Goal: Information Seeking & Learning: Understand process/instructions

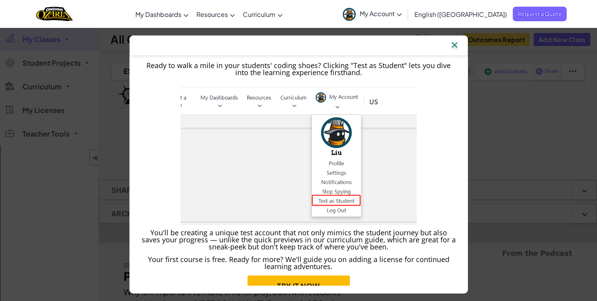
click at [450, 44] on img at bounding box center [454, 46] width 10 height 12
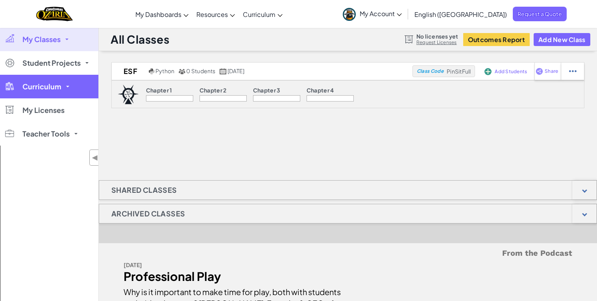
click at [46, 92] on link "Curriculum" at bounding box center [49, 87] width 98 height 24
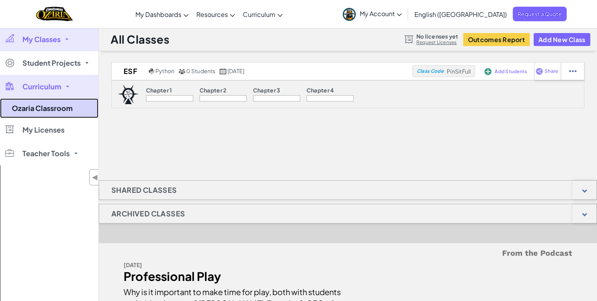
click at [52, 115] on link "Ozaria Classroom" at bounding box center [49, 108] width 98 height 20
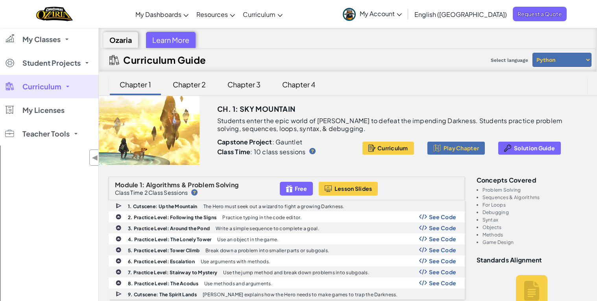
click at [233, 92] on div "Chapter 3" at bounding box center [243, 84] width 49 height 18
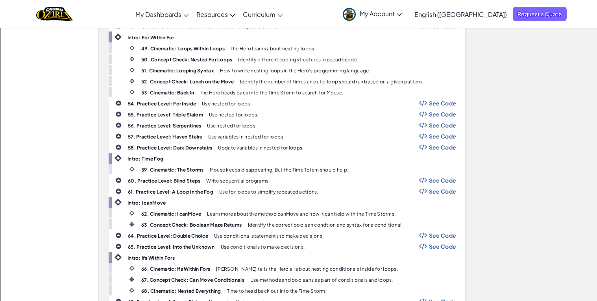
scroll to position [870, 0]
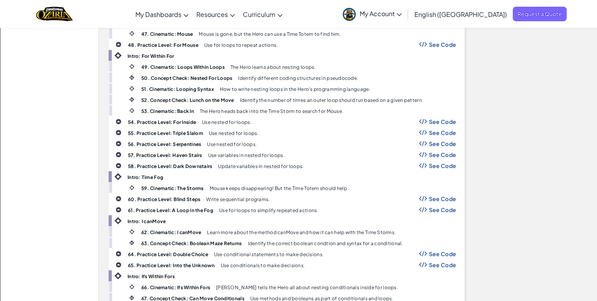
click at [442, 50] on div "48. Practice Level: For Mouse Use for loops to repeat actions. See Code" at bounding box center [286, 44] width 355 height 10
click at [439, 47] on span "See Code" at bounding box center [443, 44] width 28 height 6
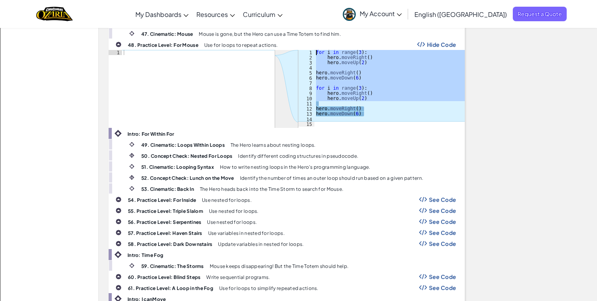
drag, startPoint x: 372, startPoint y: 108, endPoint x: 360, endPoint y: 143, distance: 37.2
click at [360, 143] on div "Intro: Into the Storm 47. Cinematic: Mouse Mouse is gone, but the Hero can use …" at bounding box center [287, 232] width 356 height 430
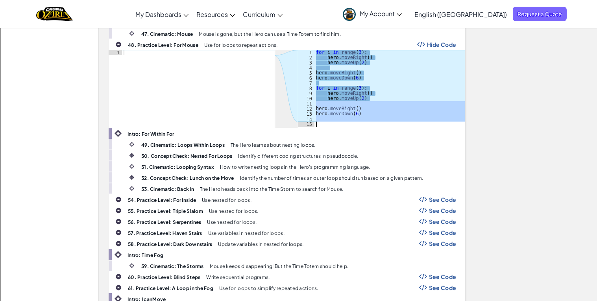
click at [365, 119] on div "for i in range ( 3 ) : hero . moveRight ( ) hero . moveUp ( 2 ) hero . moveRigh…" at bounding box center [389, 88] width 150 height 77
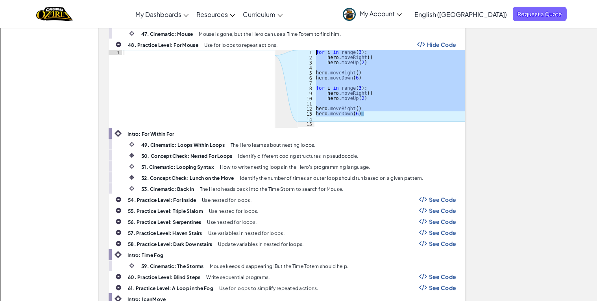
drag, startPoint x: 363, startPoint y: 117, endPoint x: 305, endPoint y: 50, distance: 88.7
click at [305, 50] on span "48. Practice Level: For Mouse Use for loops to repeat actions. Hide Code הההההה…" at bounding box center [287, 83] width 356 height 89
type textarea "for i in range(3): hero.moveRight()"
click at [443, 203] on span "See Code" at bounding box center [443, 199] width 28 height 6
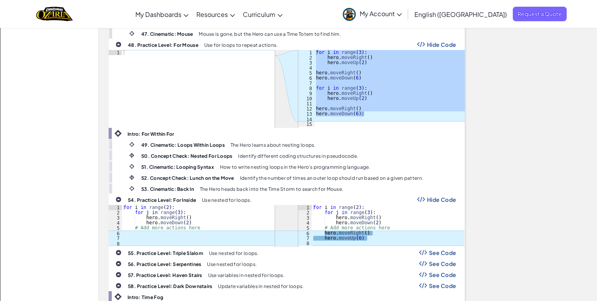
click at [443, 203] on span "Hide Code" at bounding box center [442, 199] width 30 height 6
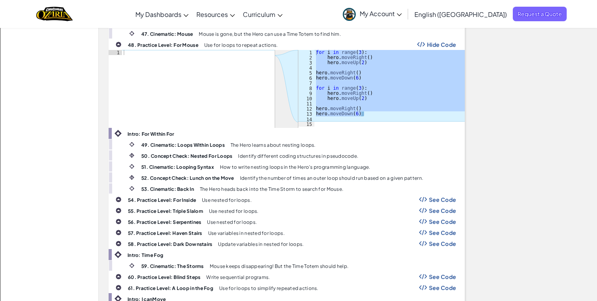
click at [439, 202] on span "See Code" at bounding box center [443, 199] width 28 height 6
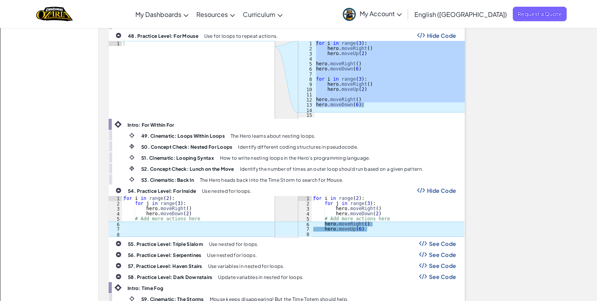
scroll to position [880, 0]
